Goal: Task Accomplishment & Management: Complete application form

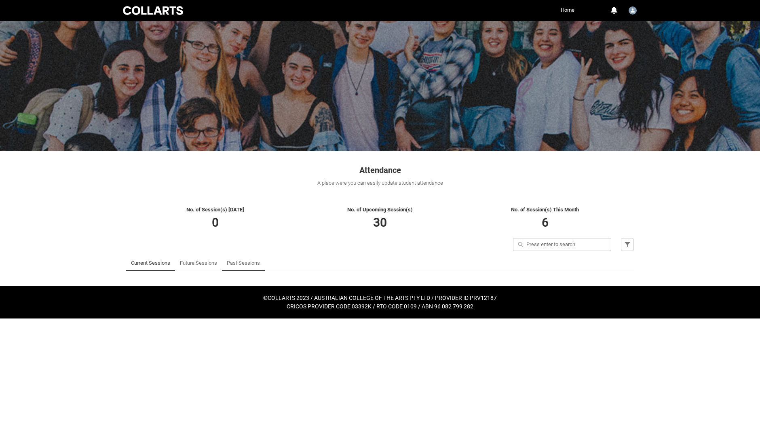
click at [245, 261] on link "Past Sessions" at bounding box center [243, 263] width 33 height 16
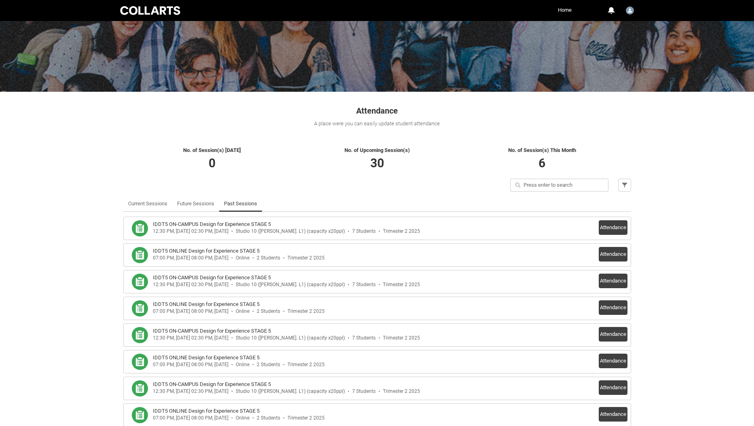
scroll to position [81, 0]
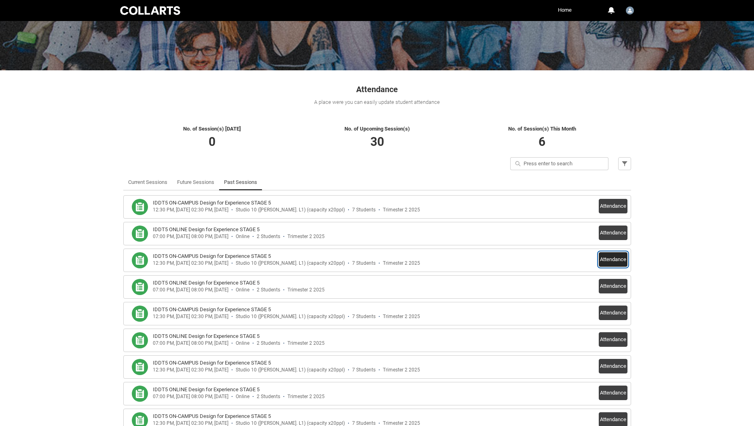
click at [603, 260] on button "Attendance" at bounding box center [612, 259] width 29 height 15
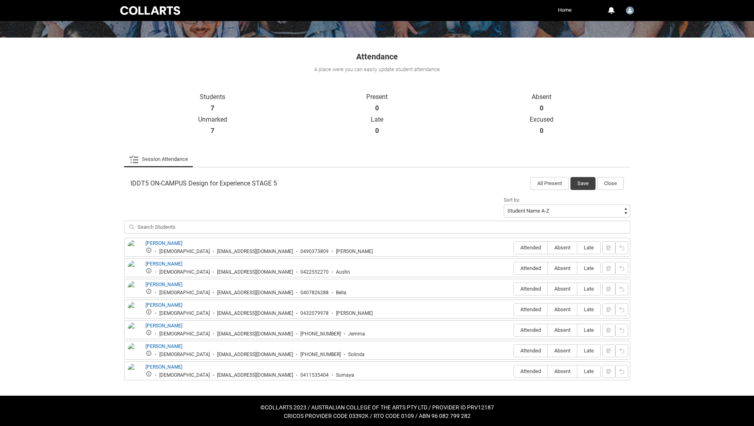
scroll to position [116, 0]
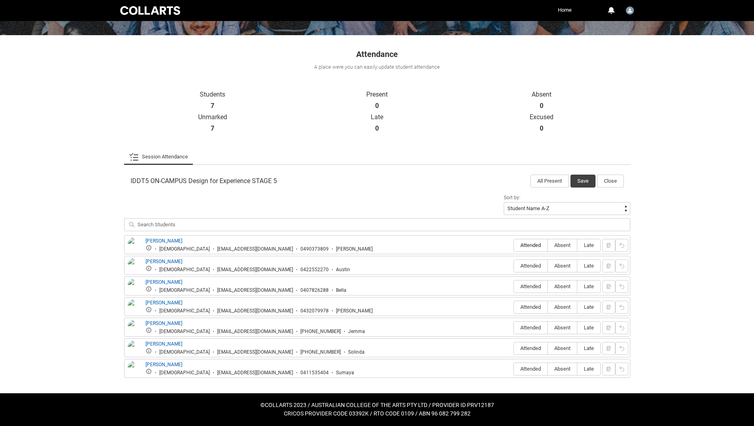
click at [526, 246] on span "Attended" at bounding box center [531, 245] width 34 height 6
click at [514, 245] on input "Attended" at bounding box center [513, 245] width 0 height 0
type lightning-radio-group "Attended"
radio input "true"
click at [526, 265] on span "Attended" at bounding box center [531, 266] width 34 height 6
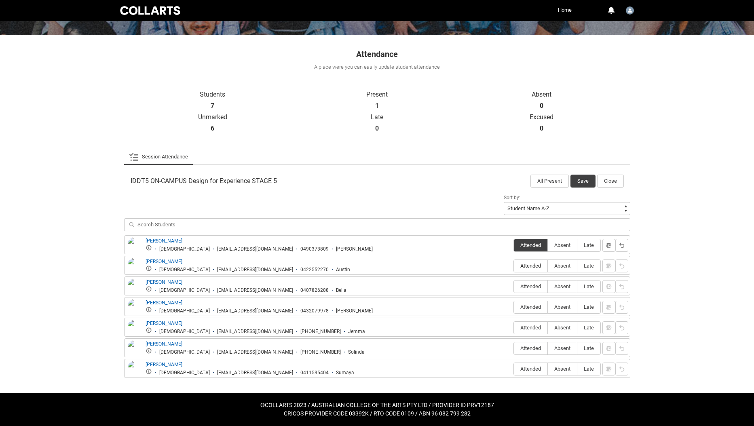
click at [514, 265] on input "Attended" at bounding box center [513, 265] width 0 height 0
type lightning-radio-group "Attended"
radio input "true"
click at [527, 286] on span "Attended" at bounding box center [531, 286] width 34 height 6
click at [514, 286] on input "Attended" at bounding box center [513, 286] width 0 height 0
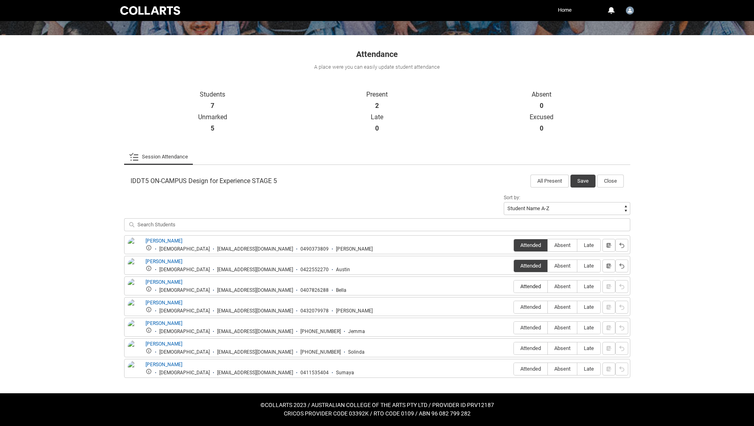
type lightning-radio-group "Attended"
radio input "true"
click at [563, 305] on span "Absent" at bounding box center [562, 307] width 29 height 6
click at [548, 307] on input "Absent" at bounding box center [547, 307] width 0 height 0
type lightning-radio-group "Absent"
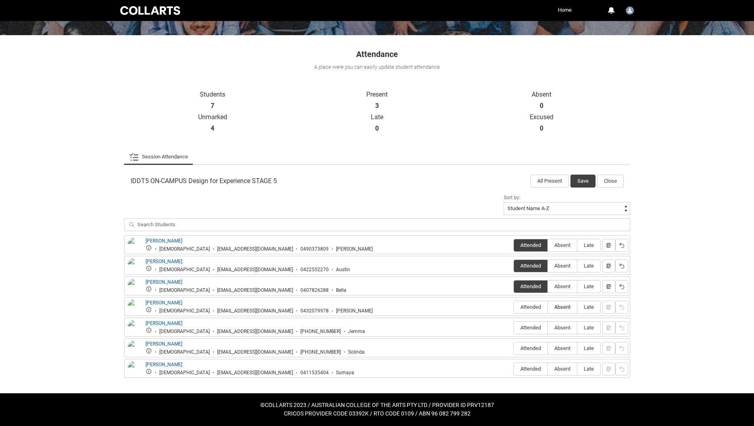
radio input "true"
click at [526, 329] on span "Attended" at bounding box center [531, 327] width 34 height 6
click at [514, 328] on input "Attended" at bounding box center [513, 327] width 0 height 0
type lightning-radio-group "Attended"
radio input "true"
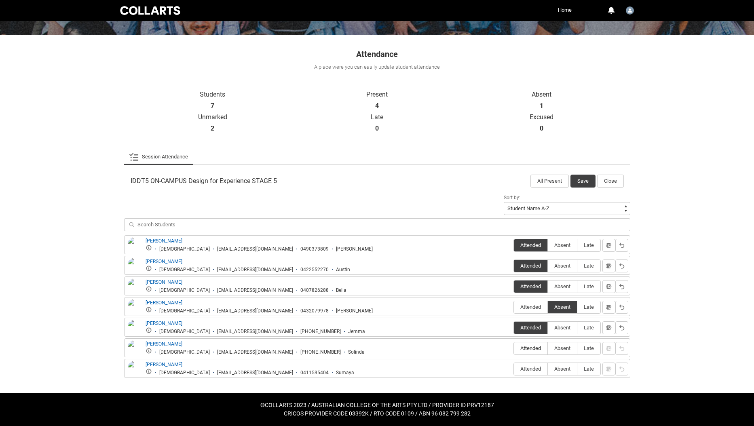
click at [528, 346] on span "Attended" at bounding box center [531, 348] width 34 height 6
click at [514, 348] on input "Attended" at bounding box center [513, 348] width 0 height 0
type lightning-radio-group "Attended"
radio input "true"
click at [522, 368] on span "Attended" at bounding box center [531, 369] width 34 height 6
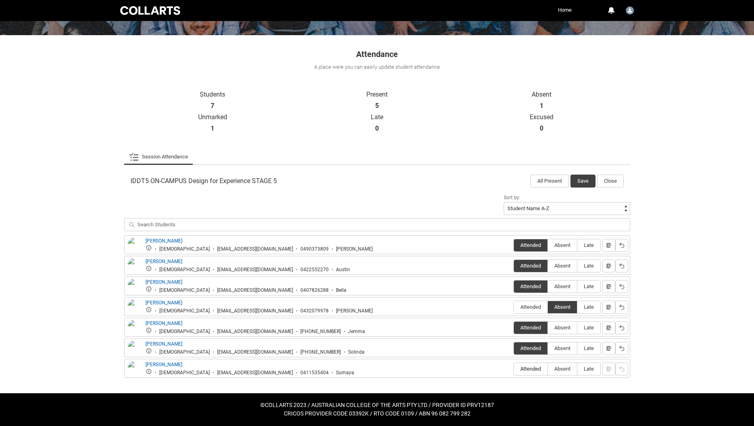
click at [514, 369] on input "Attended" at bounding box center [513, 369] width 0 height 0
type lightning-radio-group "Attended"
radio input "true"
click at [579, 177] on button "Save" at bounding box center [582, 181] width 25 height 13
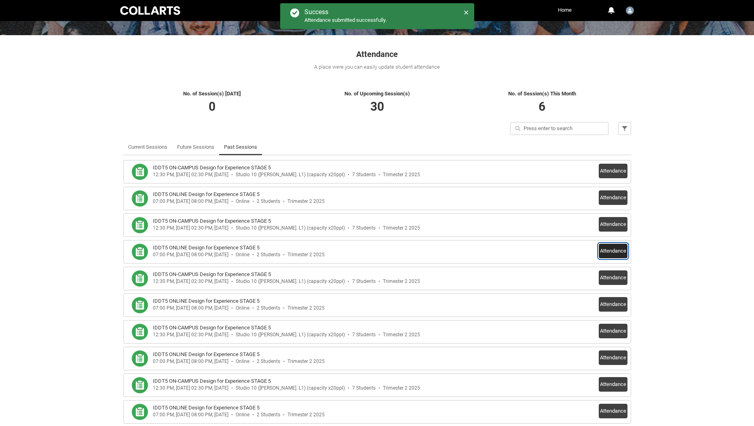
click at [607, 252] on button "Attendance" at bounding box center [612, 251] width 29 height 15
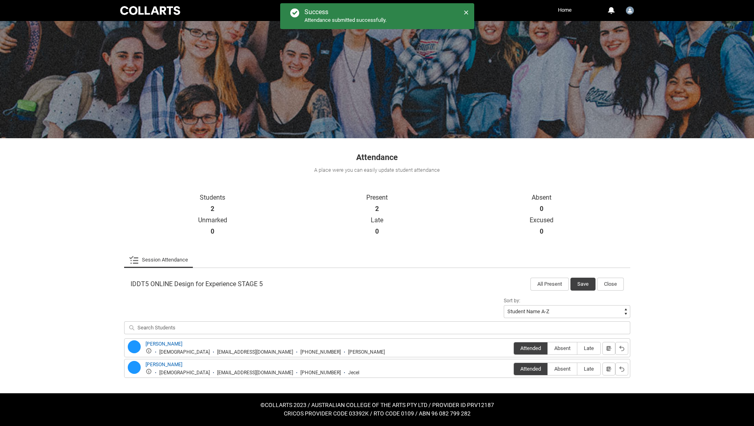
scroll to position [13, 0]
click at [609, 284] on button "Close" at bounding box center [610, 284] width 27 height 13
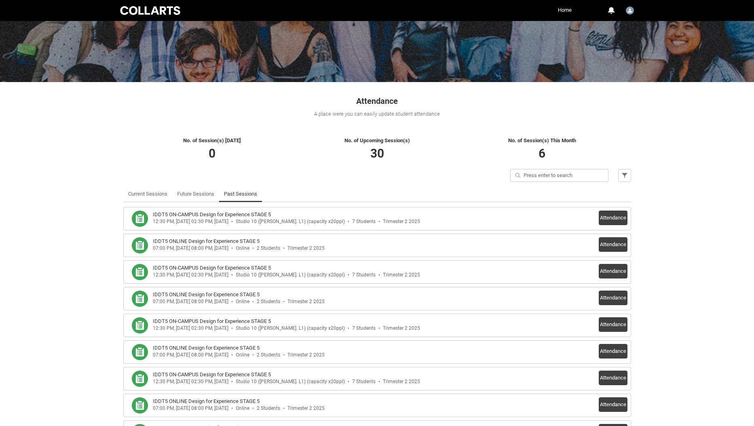
scroll to position [94, 0]
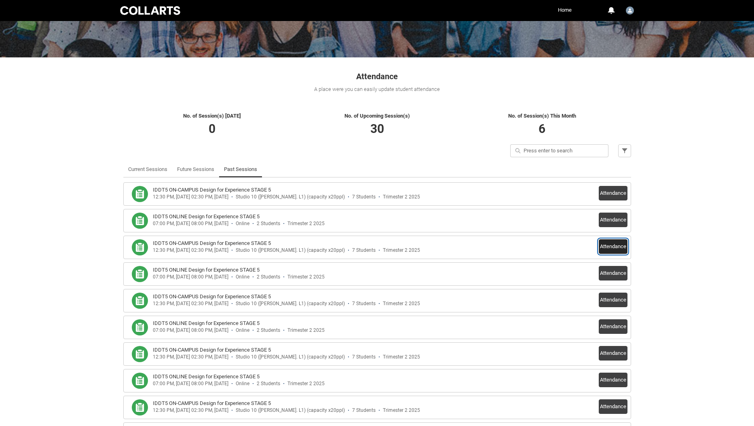
click at [608, 244] on button "Attendance" at bounding box center [612, 246] width 29 height 15
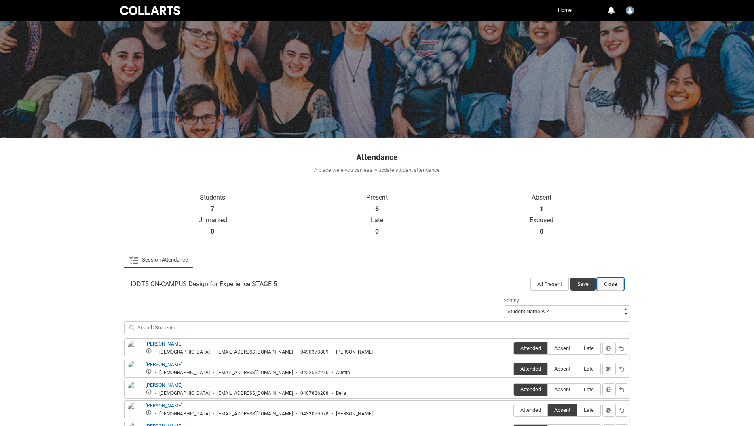
click at [606, 285] on button "Close" at bounding box center [610, 284] width 27 height 13
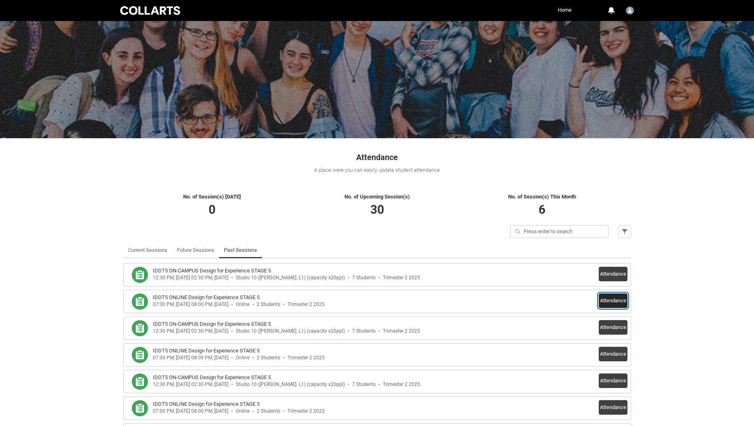
click at [608, 301] on button "Attendance" at bounding box center [612, 300] width 29 height 15
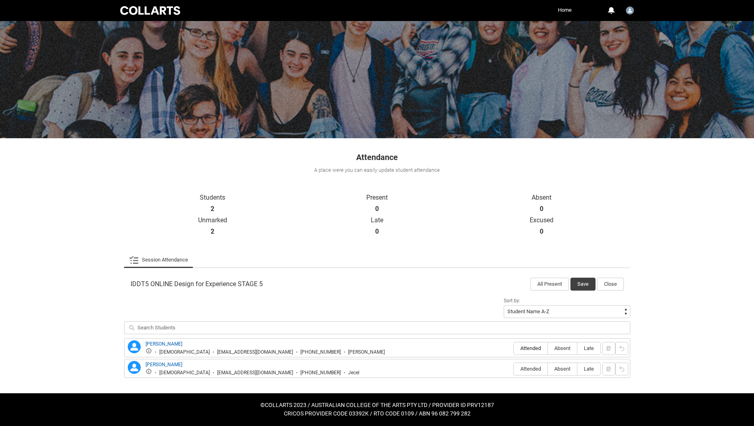
click at [529, 348] on span "Attended" at bounding box center [531, 348] width 34 height 6
click at [514, 348] on input "Attended" at bounding box center [513, 348] width 0 height 0
type lightning-radio-group "Attended"
radio input "true"
click at [532, 369] on span "Attended" at bounding box center [531, 369] width 34 height 6
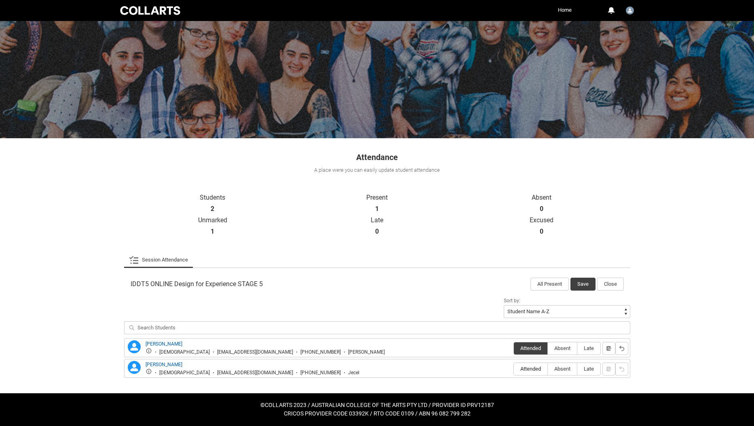
click at [514, 369] on input "Attended" at bounding box center [513, 369] width 0 height 0
type lightning-radio-group "Attended"
radio input "true"
click at [579, 284] on button "Save" at bounding box center [582, 284] width 25 height 13
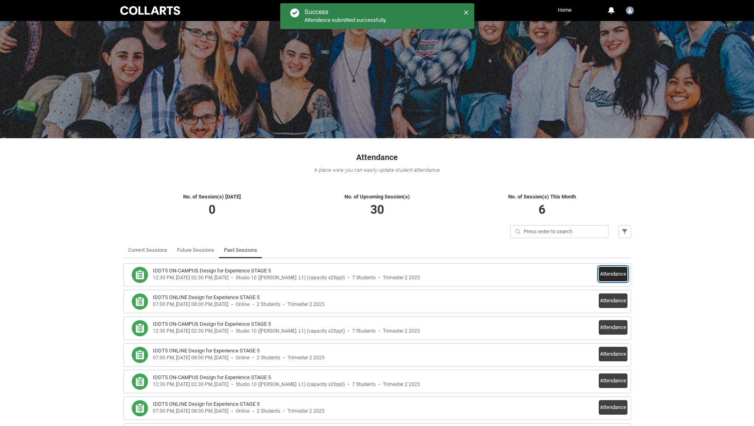
click at [611, 270] on button "Attendance" at bounding box center [612, 274] width 29 height 15
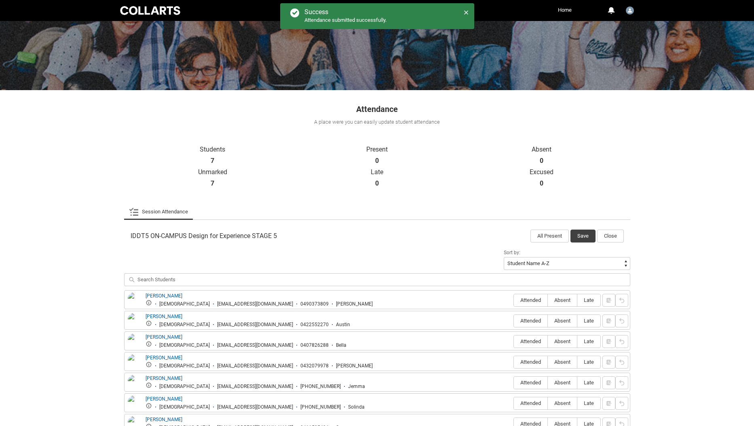
scroll to position [116, 0]
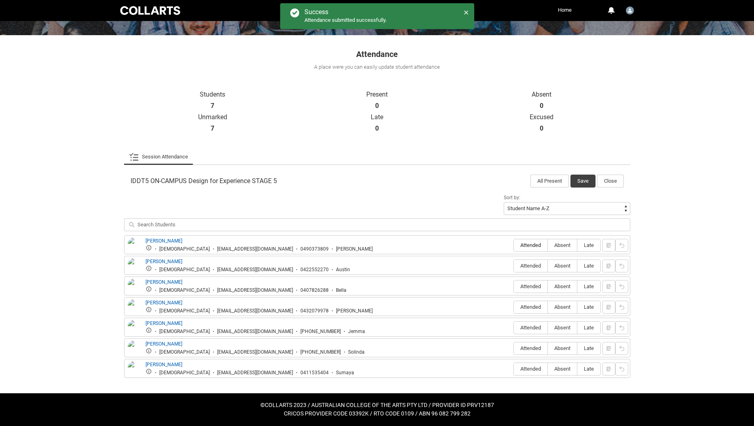
click at [523, 247] on span "Attended" at bounding box center [531, 245] width 34 height 6
click at [514, 245] on input "Attended" at bounding box center [513, 245] width 0 height 0
type lightning-radio-group "Attended"
radio input "true"
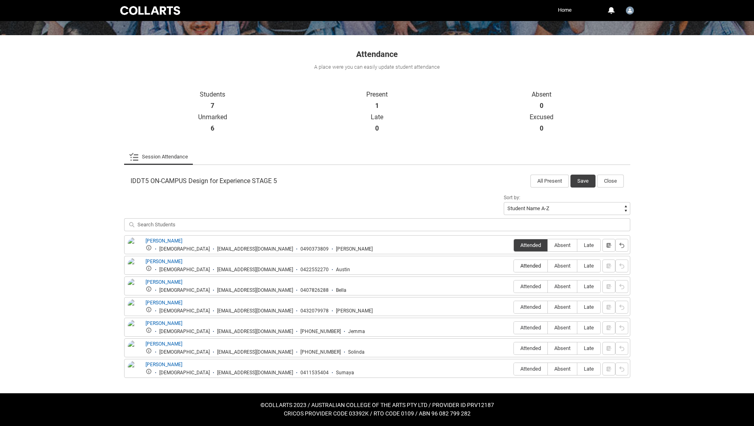
click at [526, 267] on span "Attended" at bounding box center [531, 266] width 34 height 6
click at [514, 266] on input "Attended" at bounding box center [513, 265] width 0 height 0
type lightning-radio-group "Attended"
radio input "true"
click at [529, 288] on span "Attended" at bounding box center [531, 286] width 34 height 6
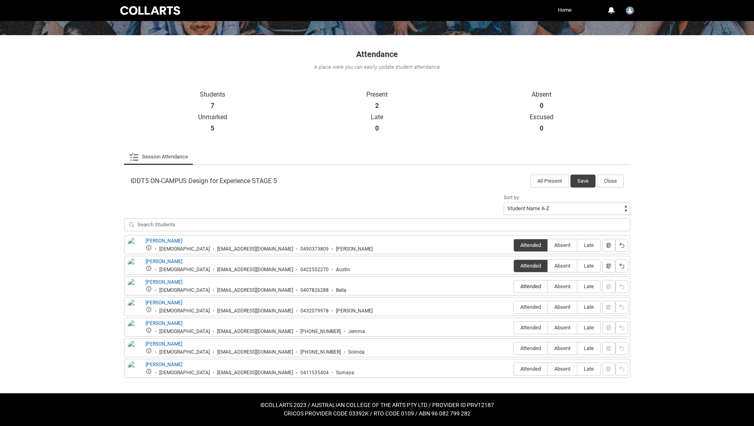
click at [514, 286] on input "Attended" at bounding box center [513, 286] width 0 height 0
type lightning-radio-group "Attended"
radio input "true"
click at [528, 306] on span "Attended" at bounding box center [531, 307] width 34 height 6
click at [514, 307] on input "Attended" at bounding box center [513, 307] width 0 height 0
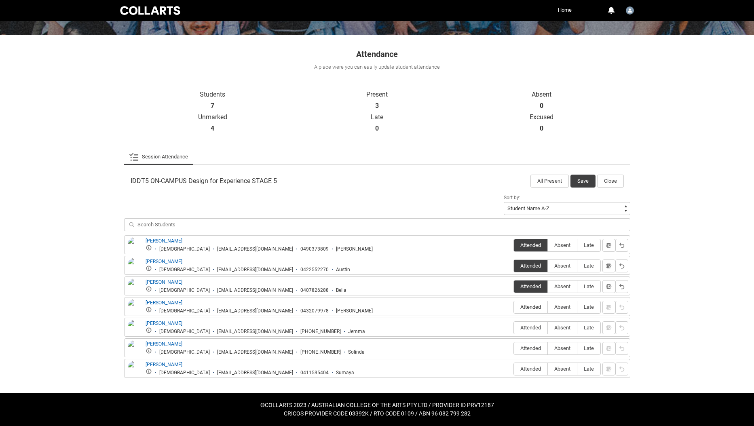
type lightning-radio-group "Attended"
radio input "true"
click at [533, 327] on span "Attended" at bounding box center [531, 327] width 34 height 6
click at [514, 327] on input "Attended" at bounding box center [513, 327] width 0 height 0
type lightning-radio-group "Attended"
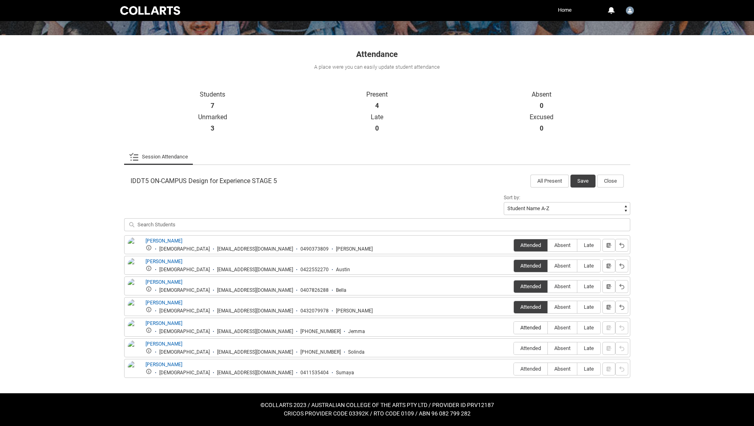
radio input "true"
click at [555, 350] on span "Absent" at bounding box center [562, 348] width 29 height 6
click at [548, 348] on input "Absent" at bounding box center [547, 348] width 0 height 0
type lightning-radio-group "Absent"
radio input "true"
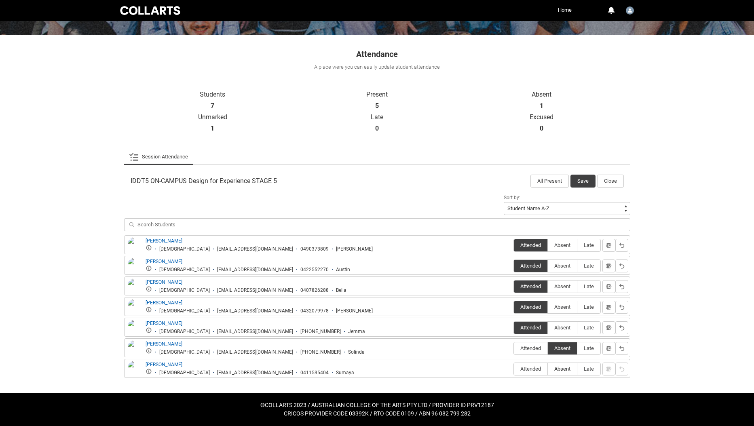
click at [556, 367] on span "Absent" at bounding box center [562, 369] width 29 height 6
click at [548, 369] on input "Absent" at bounding box center [547, 369] width 0 height 0
type lightning-radio-group "Absent"
radio input "true"
click at [582, 183] on button "Save" at bounding box center [582, 181] width 25 height 13
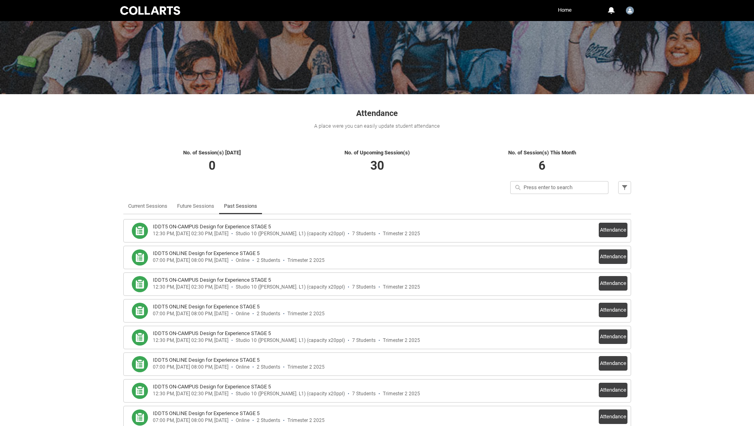
scroll to position [121, 0]
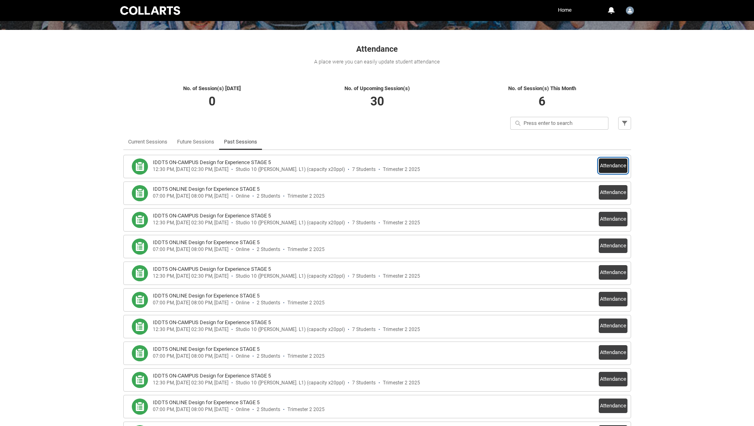
click at [605, 167] on button "Attendance" at bounding box center [612, 165] width 29 height 15
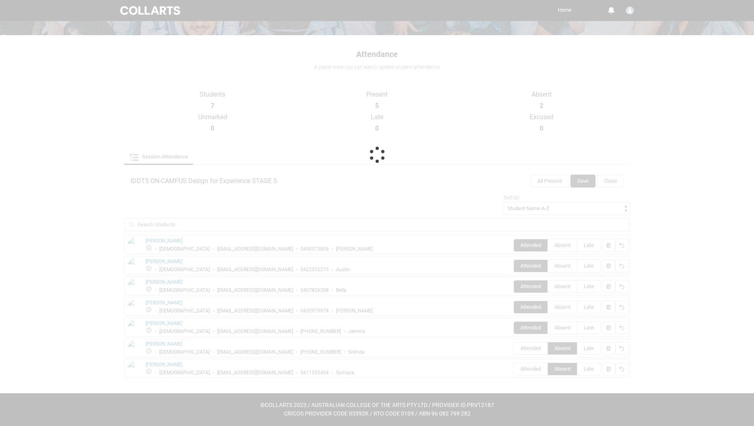
scroll to position [116, 0]
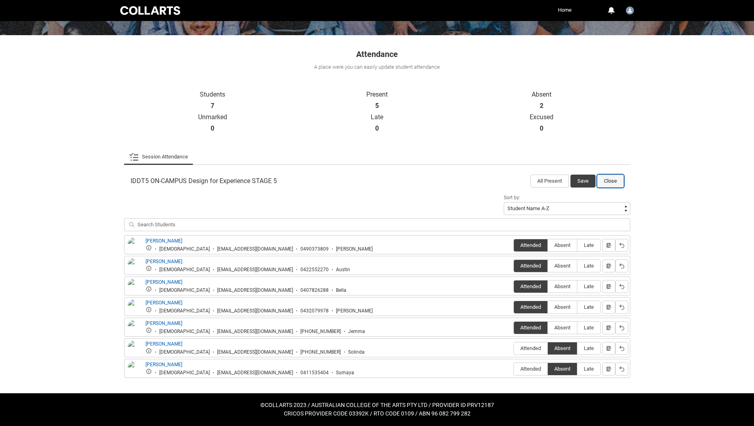
click at [610, 186] on button "Close" at bounding box center [610, 181] width 27 height 13
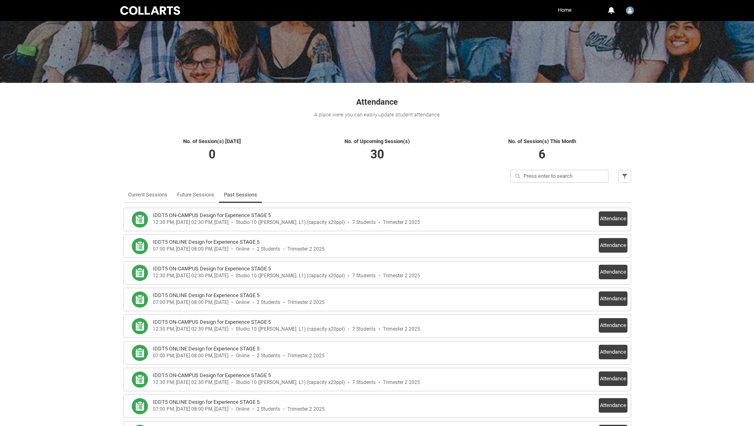
scroll to position [0, 0]
